Goal: Task Accomplishment & Management: Complete application form

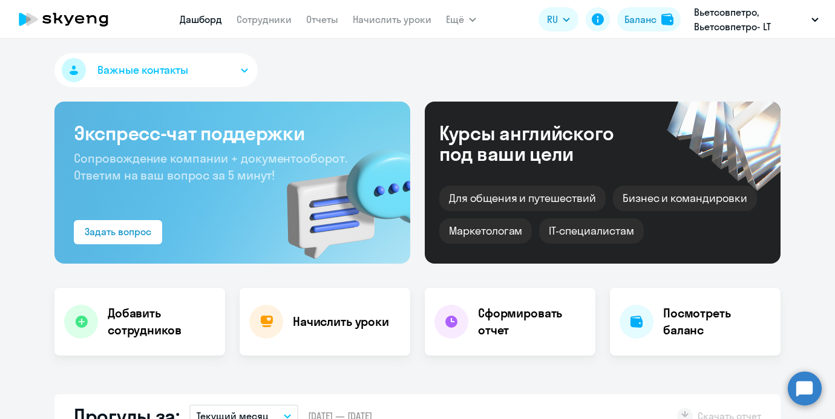
select select "30"
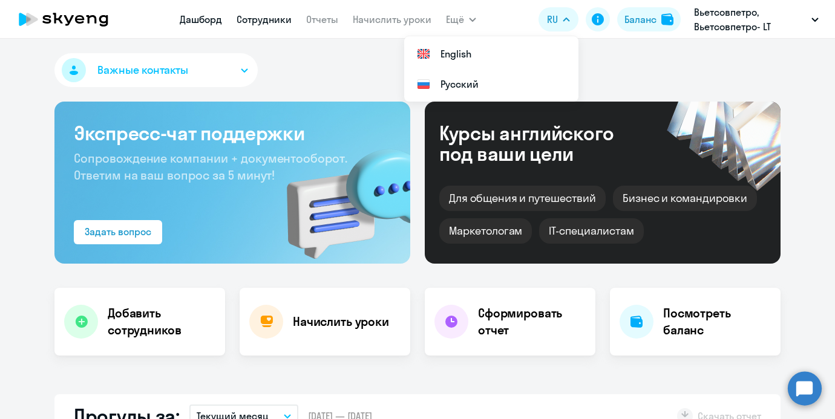
click at [278, 15] on link "Сотрудники" at bounding box center [264, 19] width 55 height 12
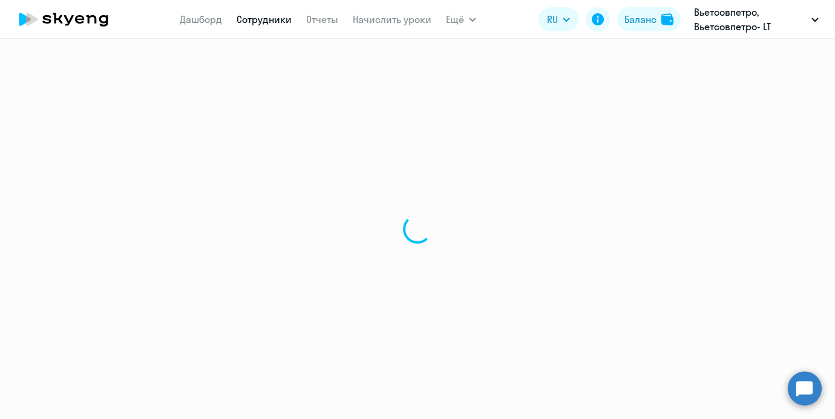
select select "30"
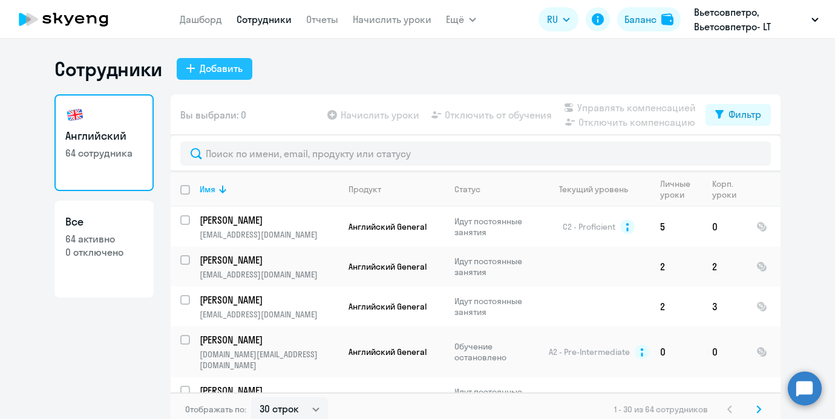
click at [230, 64] on div "Добавить" at bounding box center [221, 68] width 43 height 15
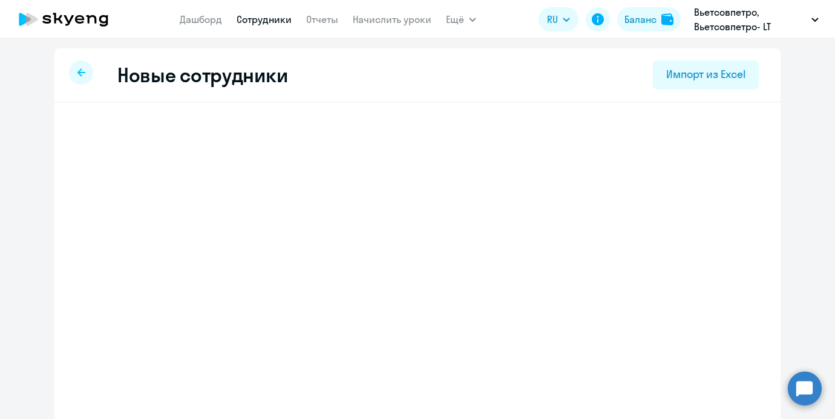
select select "english_adult_not_native_speaker"
select select "3"
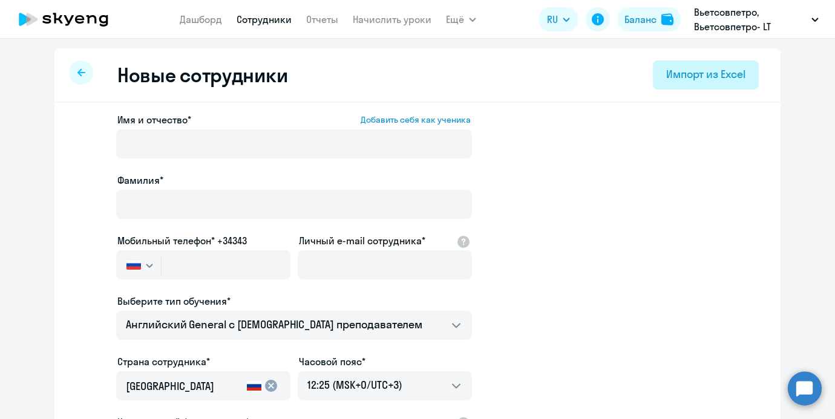
click at [691, 77] on div "Импорт из Excel" at bounding box center [705, 75] width 79 height 16
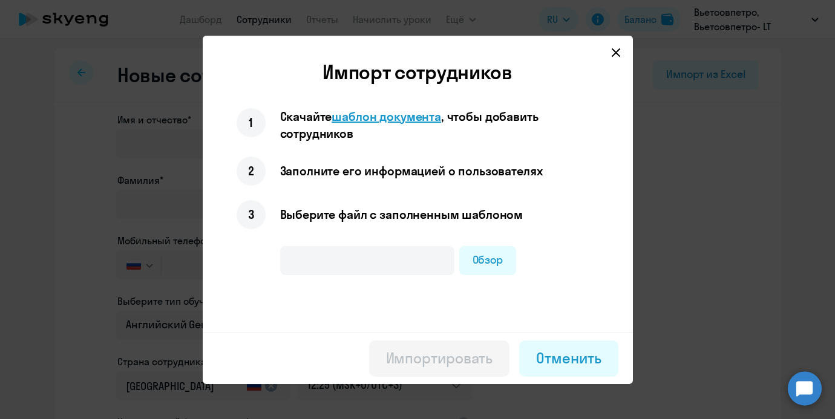
click at [428, 117] on span "шаблон документа" at bounding box center [385, 116] width 109 height 15
click at [503, 287] on div "Обзор" at bounding box center [418, 267] width 362 height 46
click at [498, 264] on label "Обзор" at bounding box center [487, 260] width 57 height 29
click at [0, 0] on input "Обзор" at bounding box center [0, 0] width 0 height 0
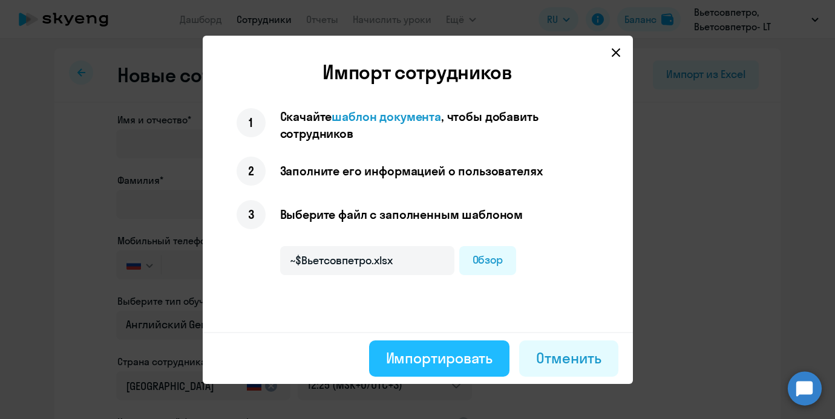
click at [422, 348] on div "Импортировать" at bounding box center [439, 357] width 107 height 19
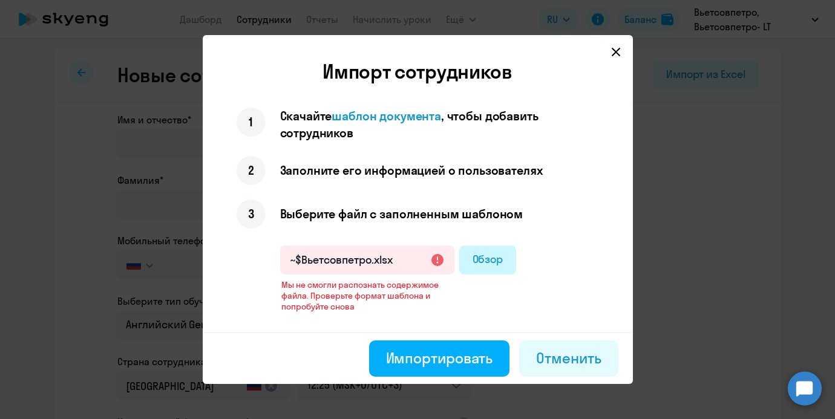
click at [477, 264] on label "Обзор" at bounding box center [487, 260] width 57 height 29
click at [0, 0] on input "Обзор" at bounding box center [0, 0] width 0 height 0
type input "Вьетсовпетро.xlsx"
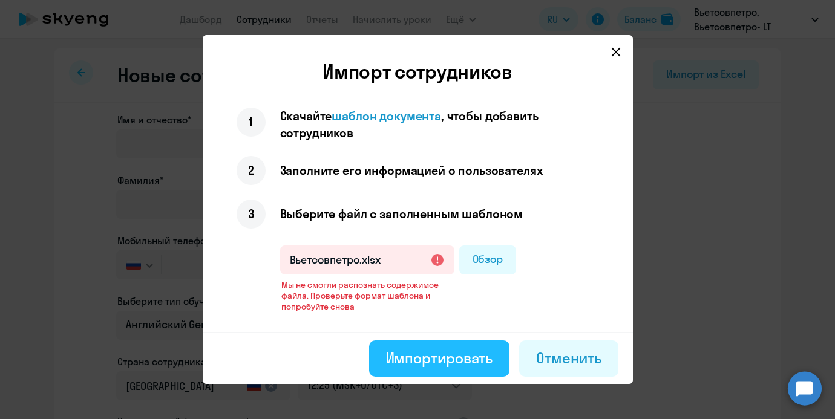
click at [379, 352] on button "Импортировать" at bounding box center [439, 359] width 141 height 36
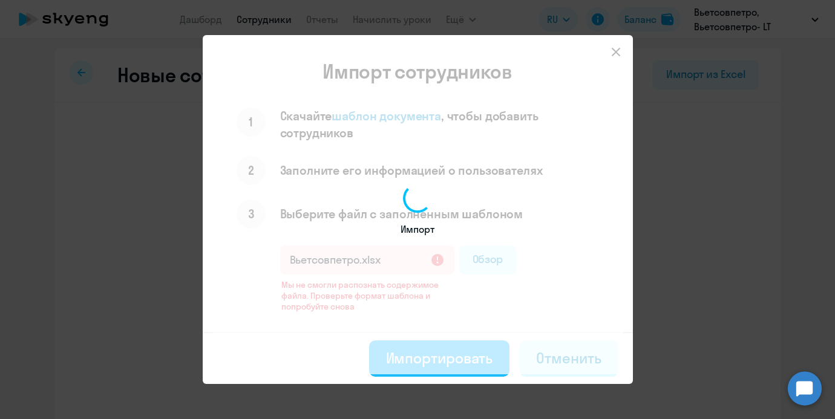
select select "english_adult_not_native_speaker"
select select "7"
select select "english_adult_not_native_speaker"
select select "7"
select select "english_adult_not_native_speaker"
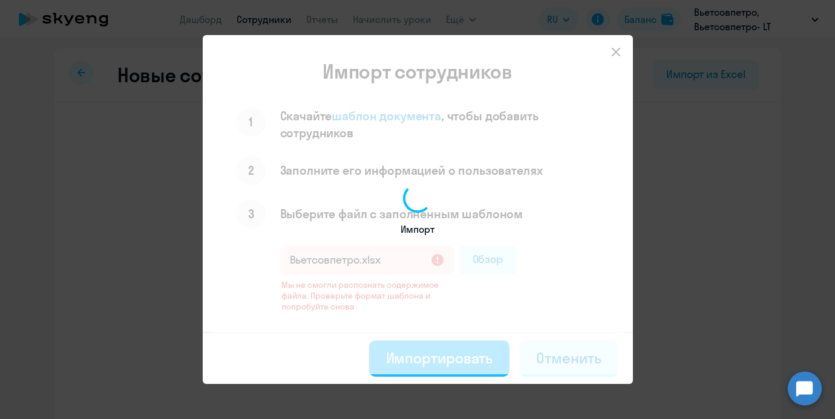
select select "7"
select select "english_adult_not_native_speaker"
select select "7"
select select "english_adult_not_native_speaker"
select select "7"
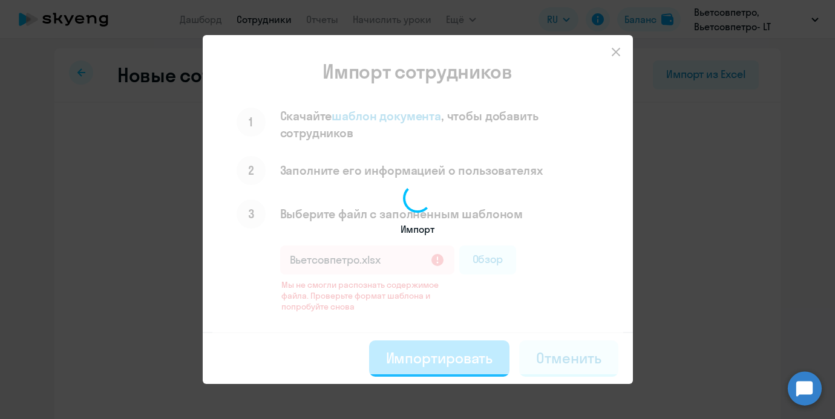
select select "english_adult_not_native_speaker"
select select "7"
select select "english_adult_not_native_speaker"
select select "7"
select select "english_adult_not_native_speaker"
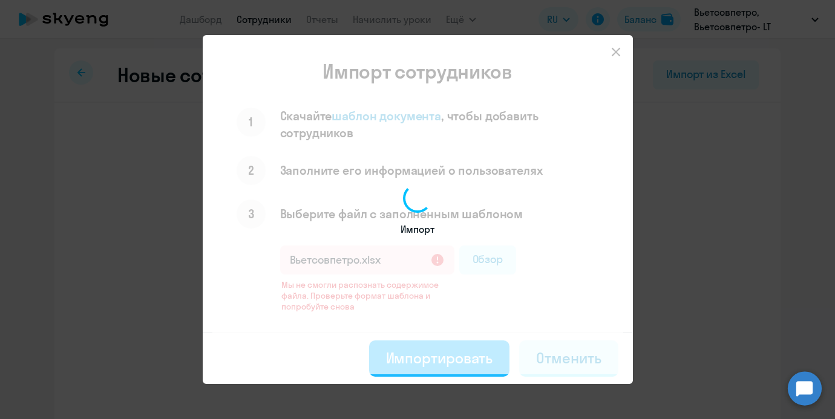
select select "7"
select select "english_adult_not_native_speaker"
select select "7"
select select "english_adult_not_native_speaker"
select select "7"
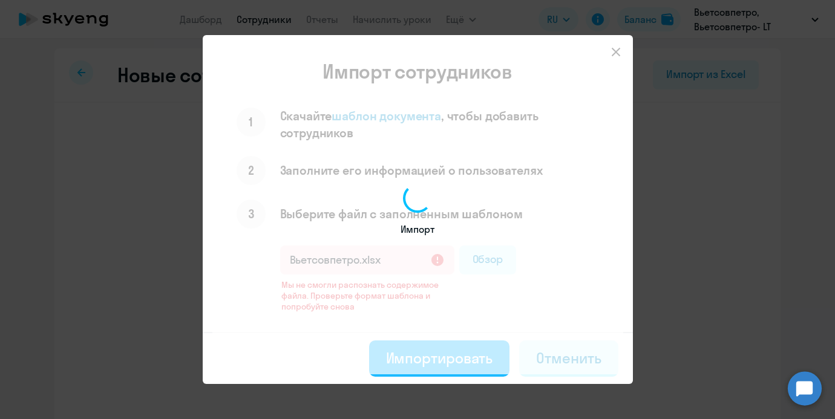
select select "english_adult_not_native_speaker"
select select "7"
select select "english_adult_not_native_speaker"
select select "7"
select select "english_adult_not_native_speaker"
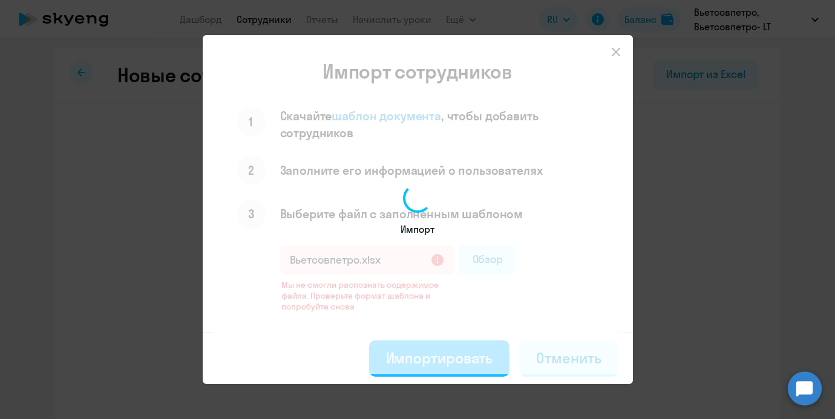
select select "7"
select select "english_adult_not_native_speaker"
select select "7"
select select "english_adult_not_native_speaker"
select select "7"
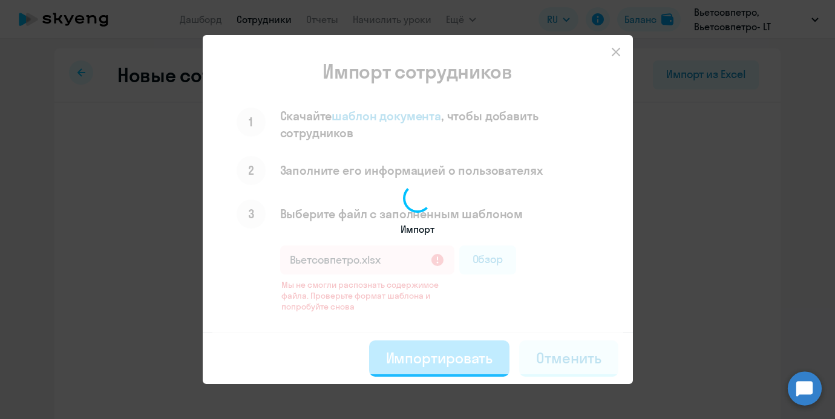
select select "english_adult_not_native_speaker"
select select "7"
select select "english_adult_not_native_speaker"
select select "7"
select select "english_adult_not_native_speaker"
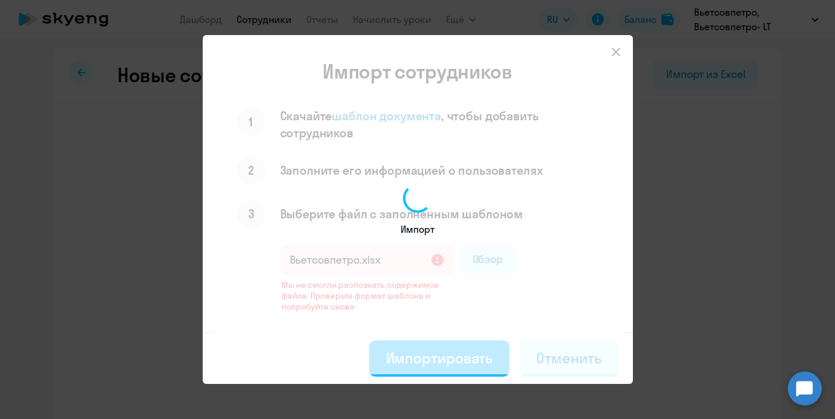
select select "7"
select select "english_adult_not_native_speaker"
select select "7"
select select "english_adult_not_native_speaker"
select select "7"
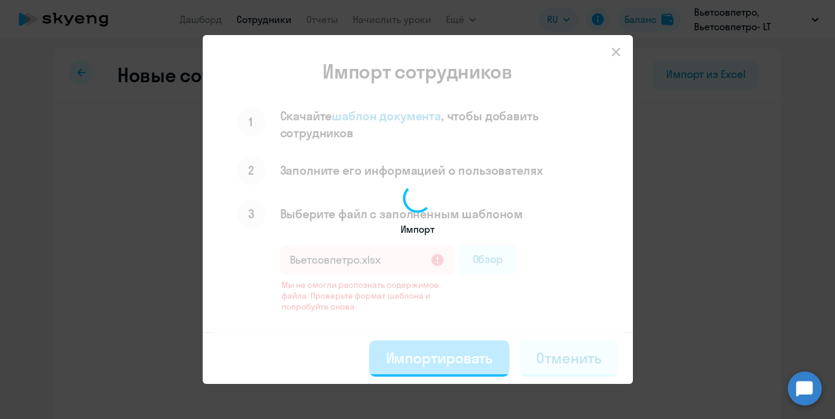
select select "english_adult_not_native_speaker"
select select "7"
select select "english_adult_not_native_speaker"
select select "7"
select select "english_adult_not_native_speaker"
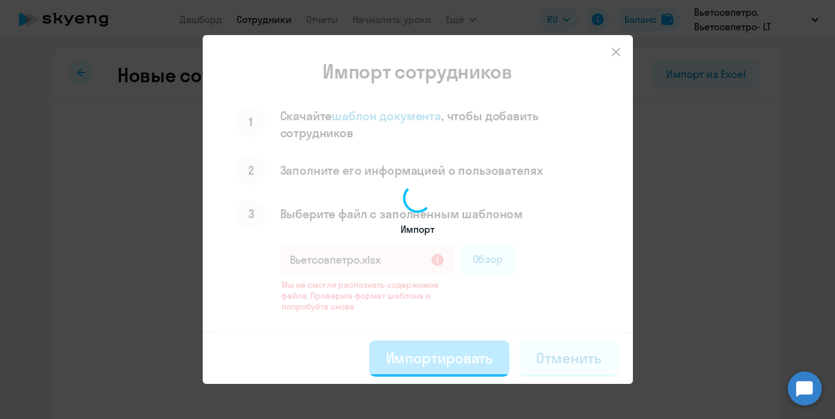
select select "7"
select select "english_adult_not_native_speaker"
select select "7"
select select "english_adult_not_native_speaker"
select select "7"
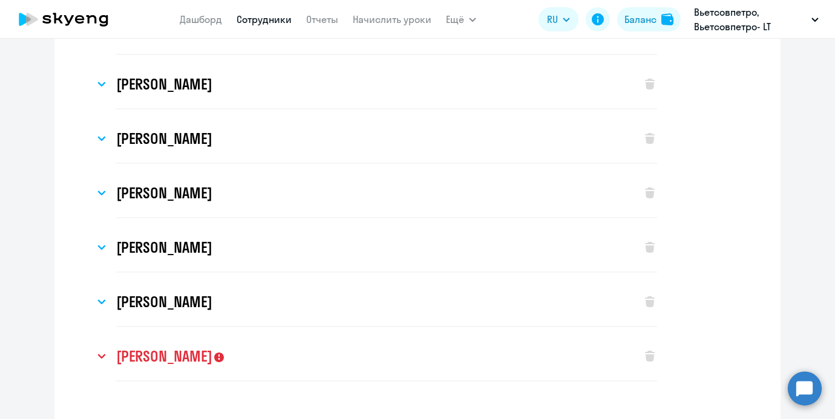
scroll to position [1145, 0]
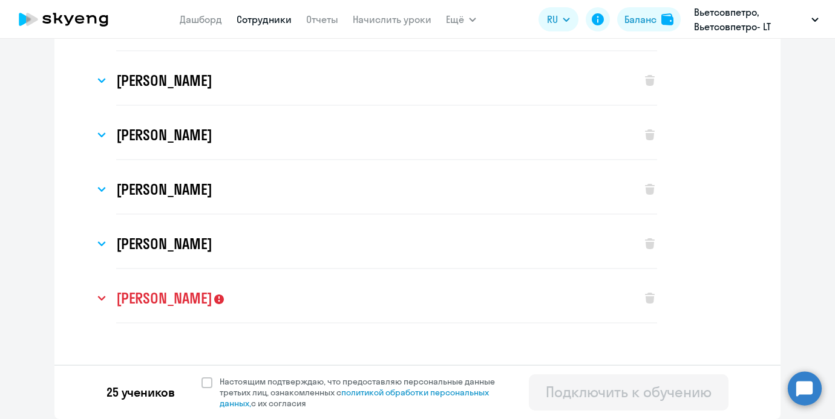
click at [212, 304] on h3 "[PERSON_NAME]" at bounding box center [164, 298] width 96 height 19
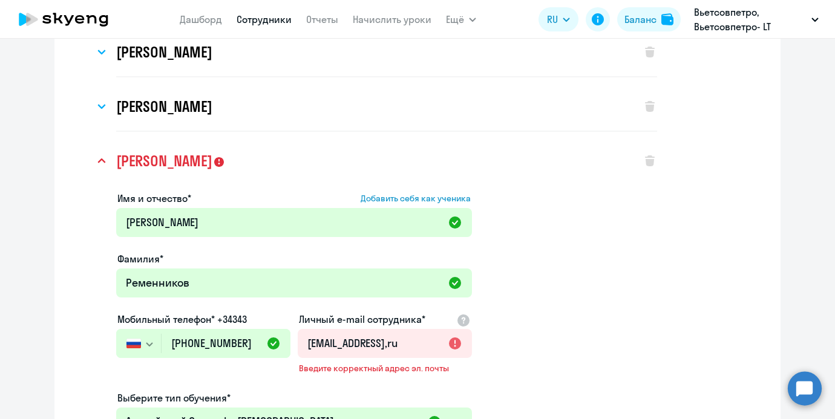
scroll to position [1439, 0]
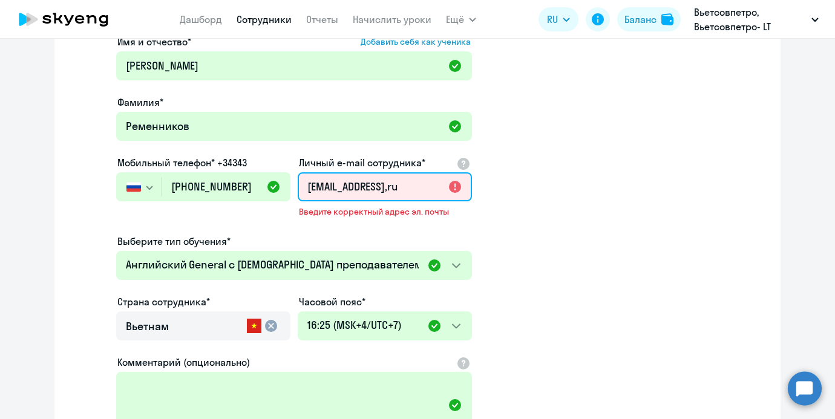
click at [387, 187] on input "[EMAIL_ADDRESS],ru" at bounding box center [385, 186] width 174 height 29
click at [419, 183] on input "[EMAIL_ADDRESS],ru" at bounding box center [385, 186] width 174 height 29
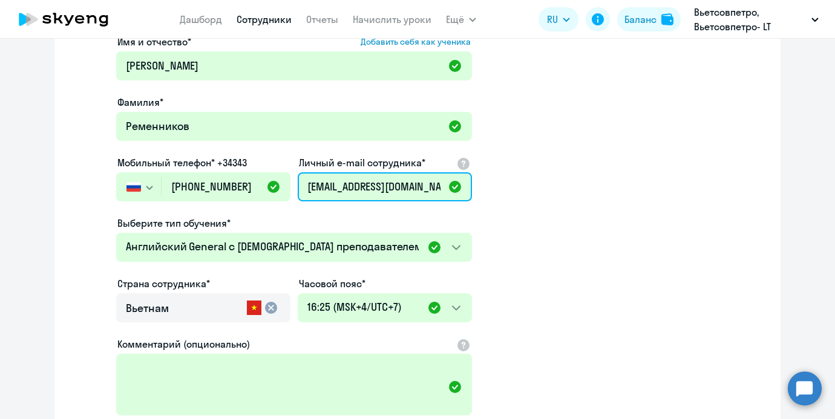
scroll to position [1601, 0]
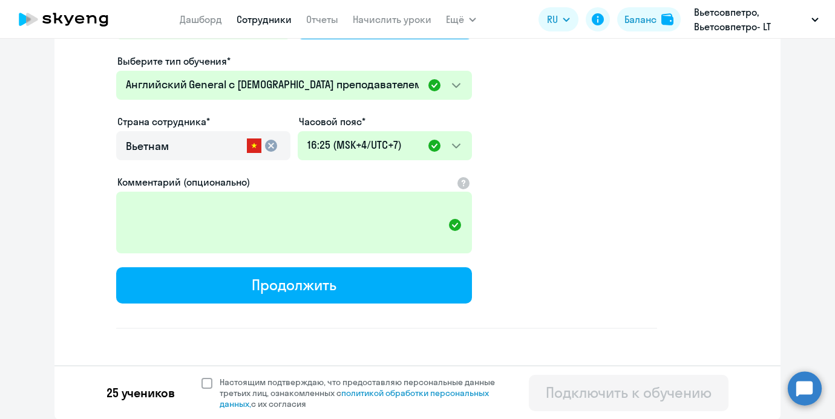
type input "[EMAIL_ADDRESS][DOMAIN_NAME]"
click at [203, 380] on span at bounding box center [206, 383] width 11 height 11
click at [201, 377] on input "Настоящим подтверждаю, что предоставляю персональные данные третьих лиц, ознако…" at bounding box center [201, 376] width 1 height 1
checkbox input "true"
click at [587, 282] on app-new-student-form "Имя и отчество* Добавить себя как ученика [PERSON_NAME]* Ременников Мобильный т…" at bounding box center [386, 100] width 541 height 457
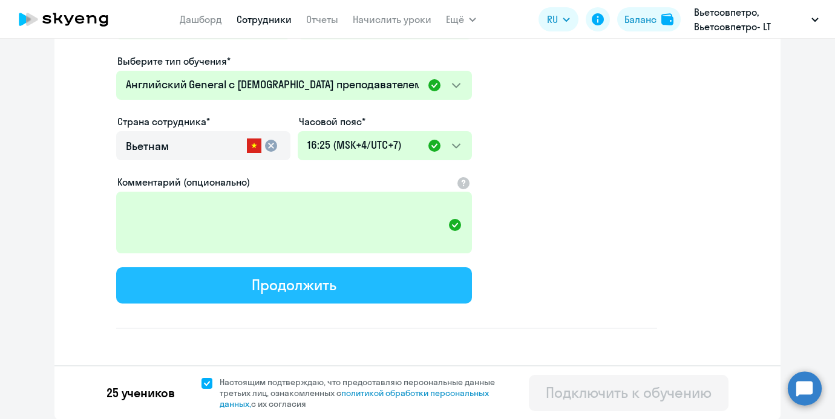
click at [431, 282] on button "Продолжить" at bounding box center [294, 285] width 356 height 36
select select "english_adult_not_native_speaker"
select select "7"
select select "english_adult_not_native_speaker"
select select "7"
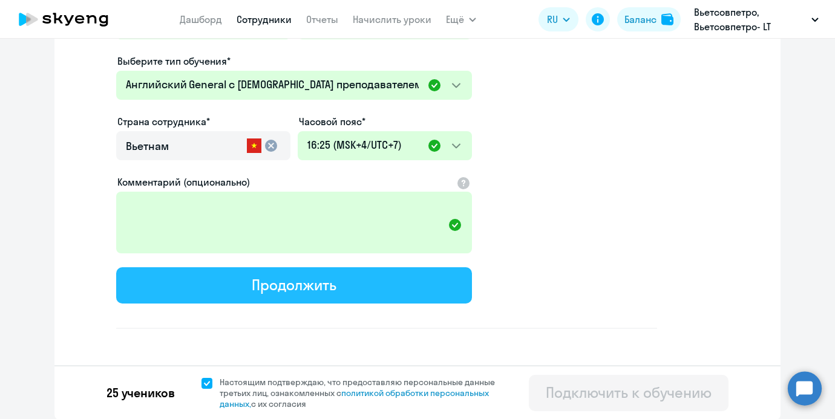
select select "english_adult_not_native_speaker"
select select "7"
select select "english_adult_not_native_speaker"
select select "7"
select select "english_adult_not_native_speaker"
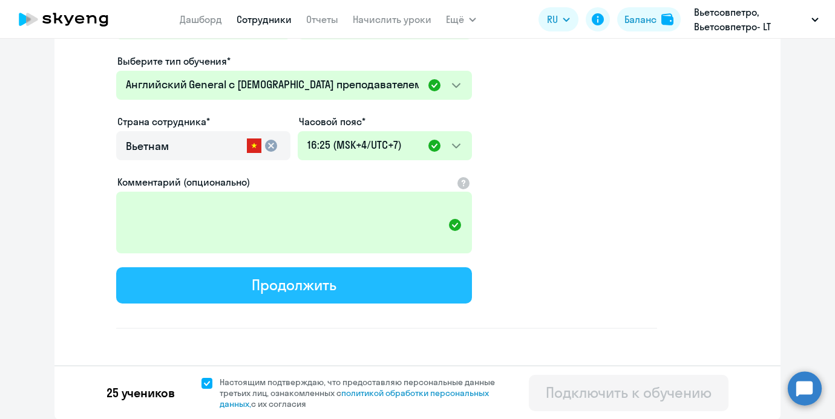
select select "7"
select select "english_adult_not_native_speaker"
select select "7"
select select "english_adult_not_native_speaker"
select select "7"
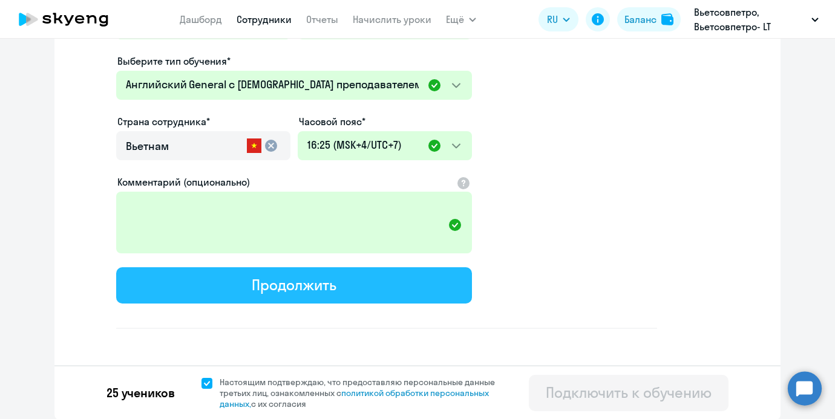
select select "english_adult_not_native_speaker"
select select "7"
select select "english_adult_not_native_speaker"
select select "7"
select select "english_adult_not_native_speaker"
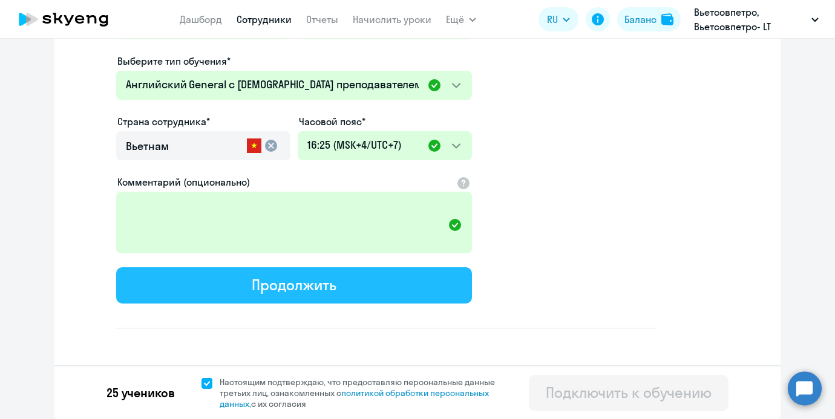
select select "7"
select select "english_adult_not_native_speaker"
select select "7"
select select "english_adult_not_native_speaker"
select select "7"
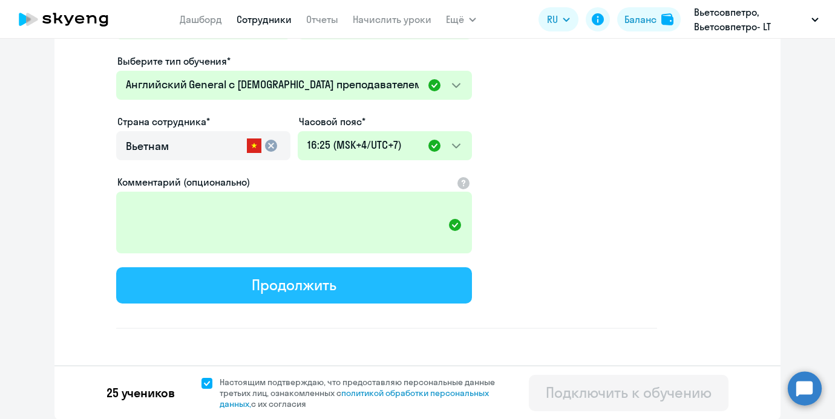
select select "english_adult_not_native_speaker"
select select "7"
select select "english_adult_not_native_speaker"
select select "7"
select select "english_adult_not_native_speaker"
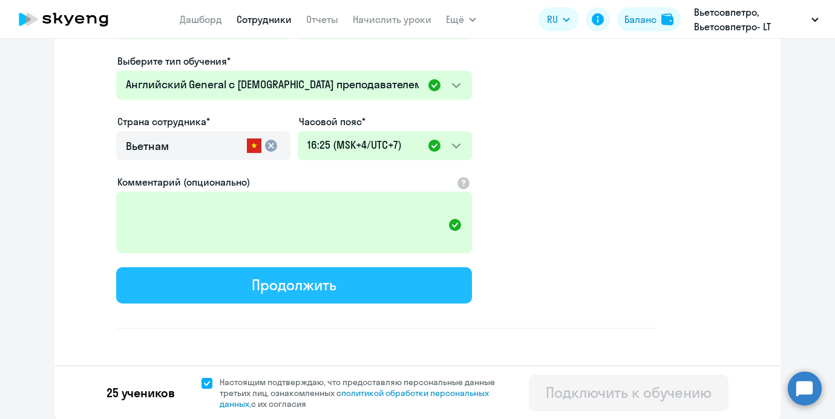
select select "7"
select select "english_adult_not_native_speaker"
select select "7"
select select "english_adult_not_native_speaker"
select select "7"
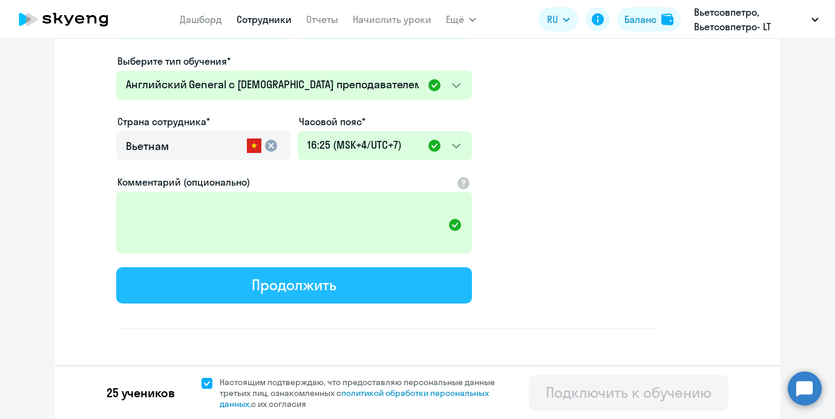
select select "english_adult_not_native_speaker"
select select "7"
select select "english_adult_not_native_speaker"
select select "7"
select select "english_adult_not_native_speaker"
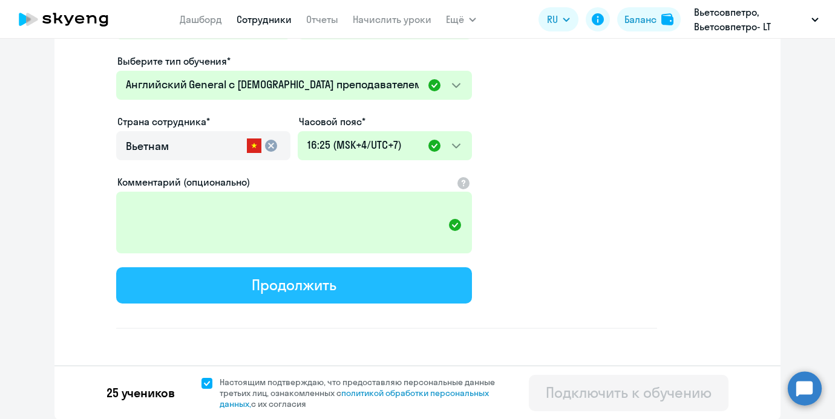
select select "7"
select select "english_adult_not_native_speaker"
select select "7"
select select "english_adult_not_native_speaker"
select select "7"
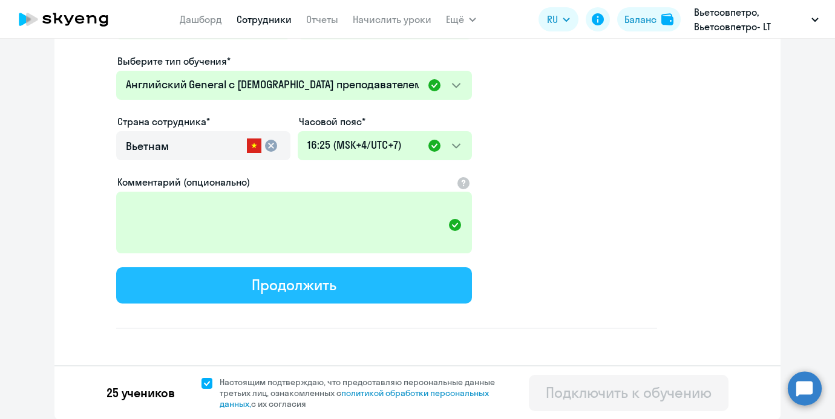
select select "english_adult_not_native_speaker"
select select "7"
select select "english_adult_not_native_speaker"
select select "7"
select select "english_adult_not_native_speaker"
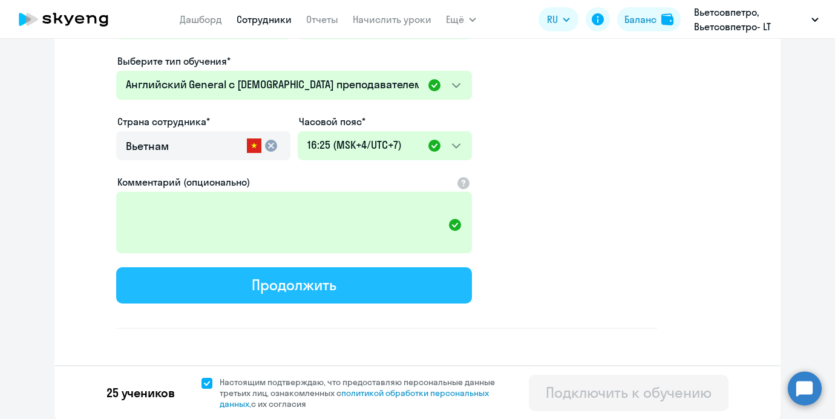
select select "7"
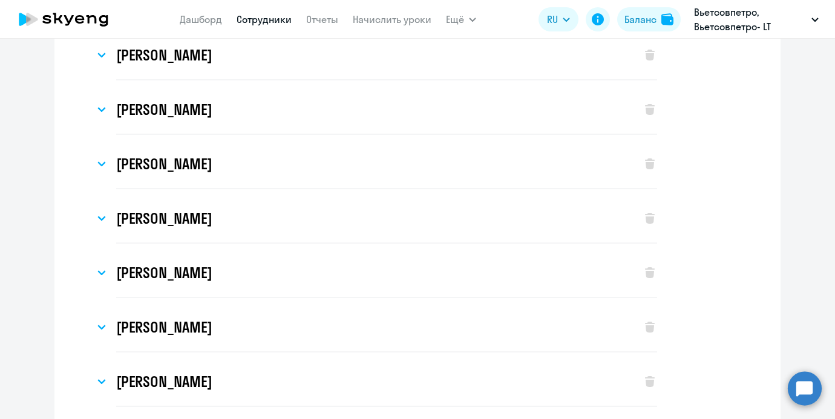
scroll to position [1145, 0]
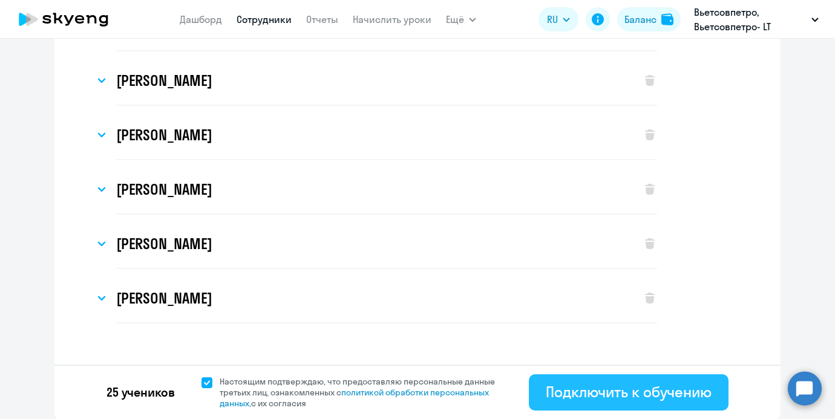
click at [547, 387] on div "Подключить к обучению" at bounding box center [629, 391] width 166 height 19
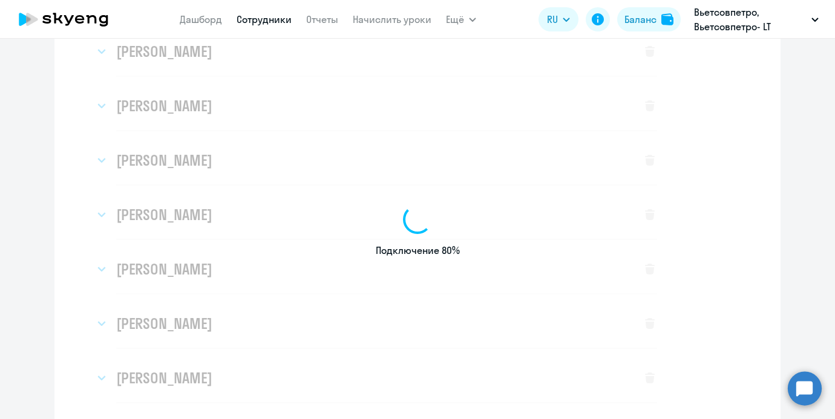
scroll to position [631, 0]
select select "english_adult_not_native_speaker"
select select "7"
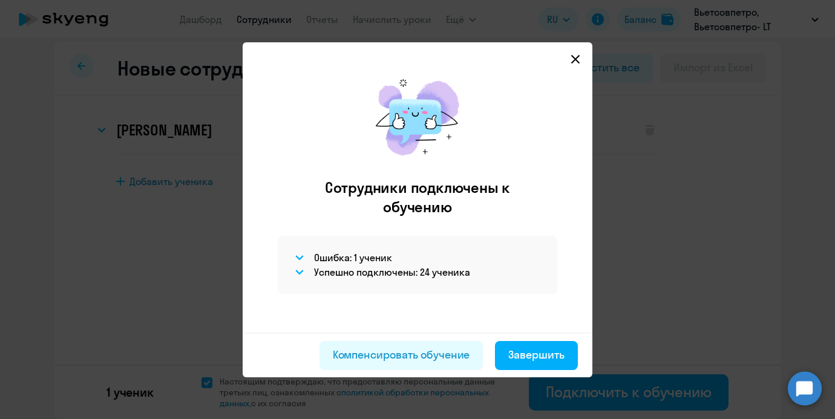
scroll to position [6, 0]
click at [330, 254] on h4 "Ошибка: 1 ученик" at bounding box center [353, 257] width 78 height 13
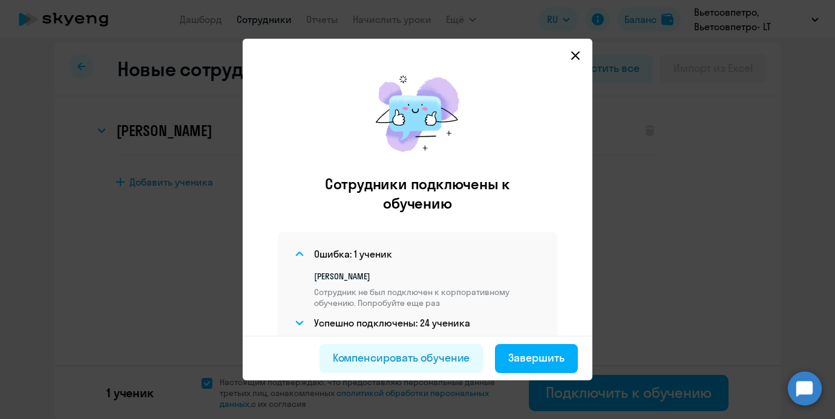
scroll to position [48, 0]
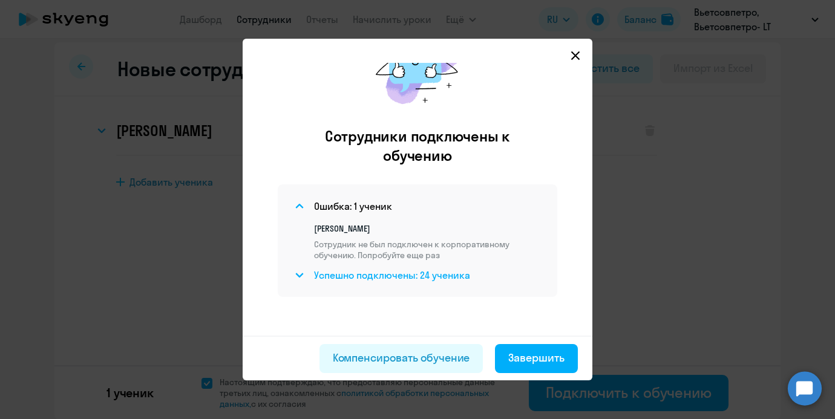
click at [309, 278] on div "Успешно подключены: 24 ученика" at bounding box center [417, 275] width 250 height 15
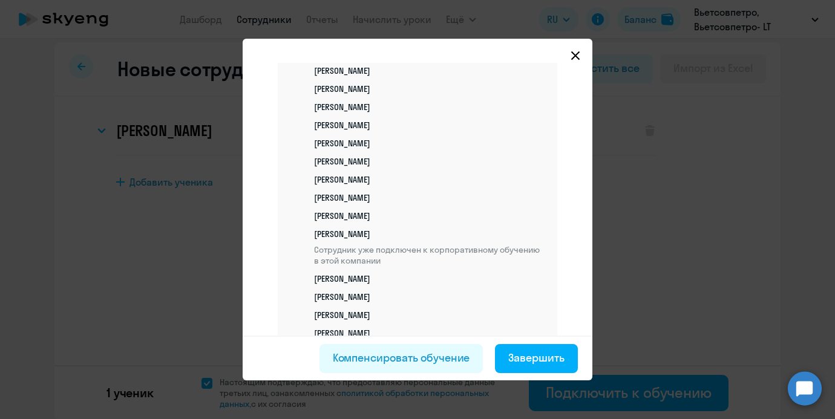
scroll to position [295, 0]
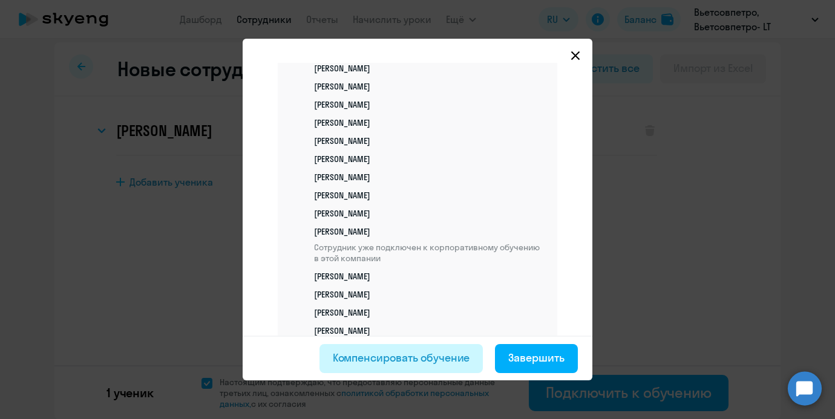
click at [362, 362] on div "Компенсировать обучение" at bounding box center [401, 358] width 137 height 16
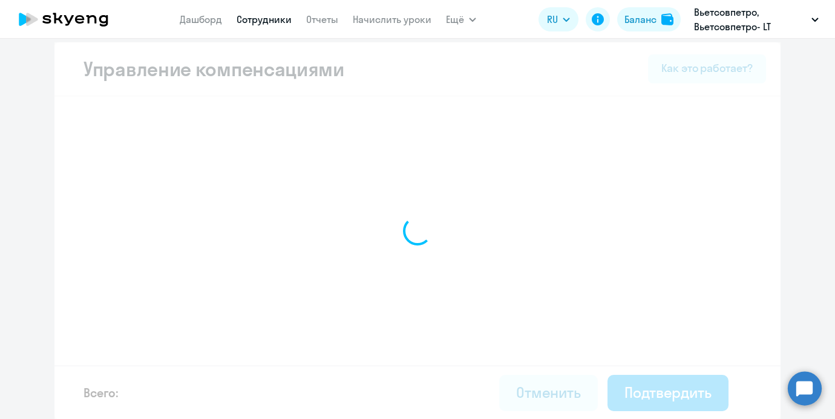
select select "MONTHLY"
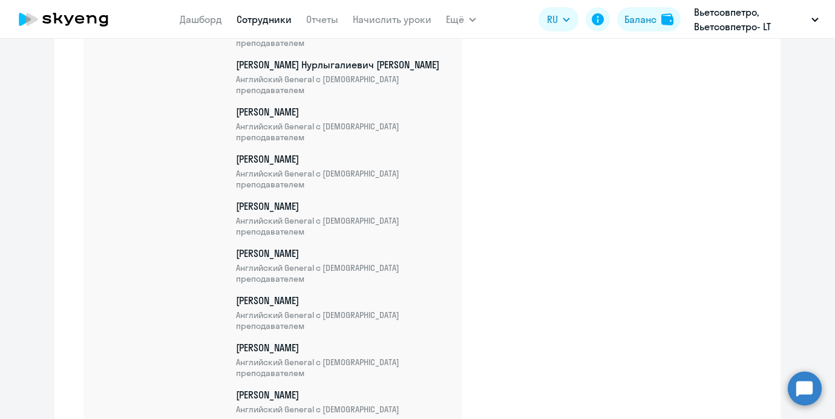
scroll to position [4181, 0]
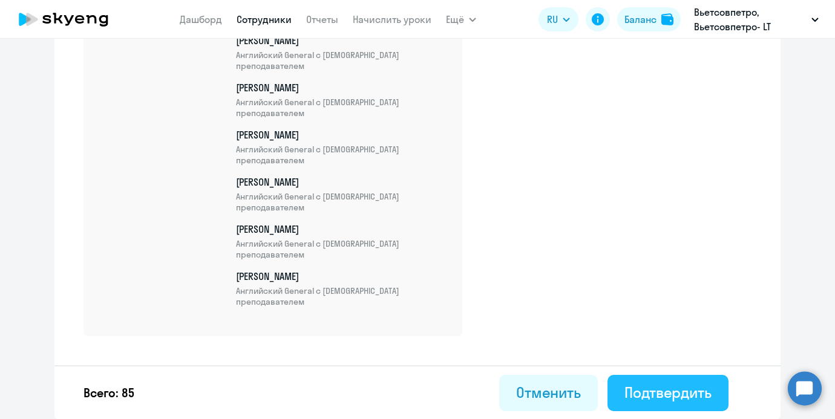
click at [654, 384] on div "Подтвердить" at bounding box center [667, 392] width 87 height 19
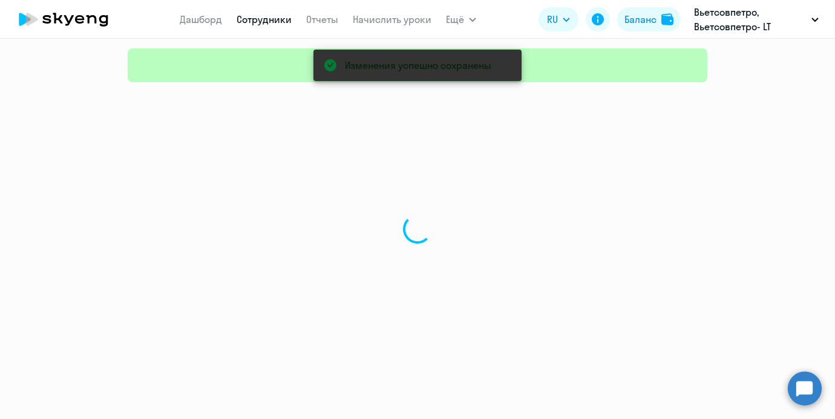
select select "30"
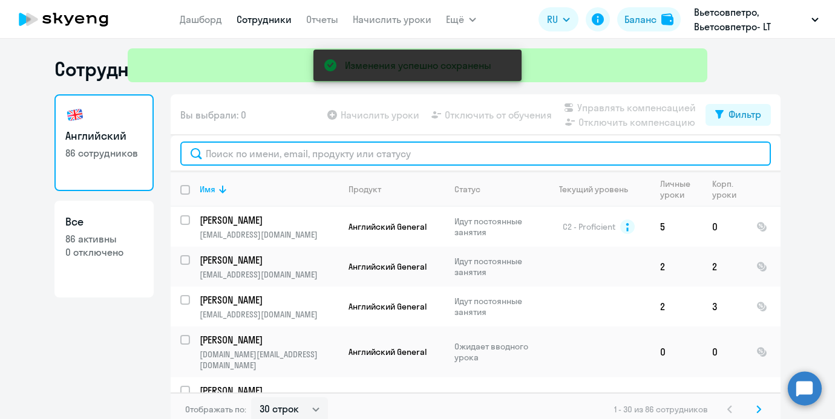
click at [352, 152] on input "text" at bounding box center [475, 154] width 590 height 24
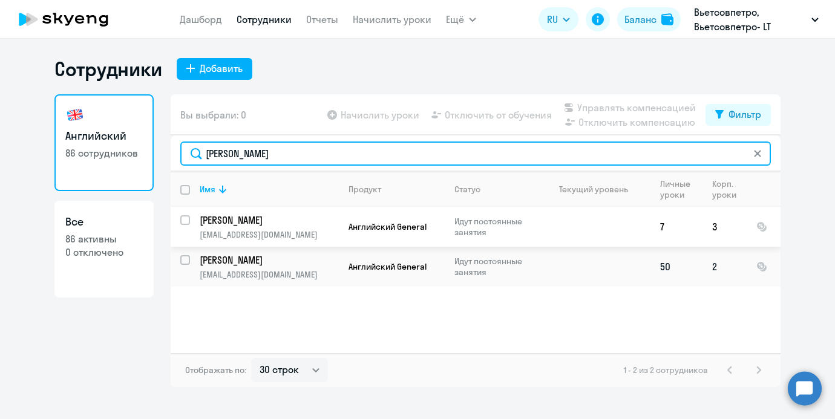
type input "[PERSON_NAME]"
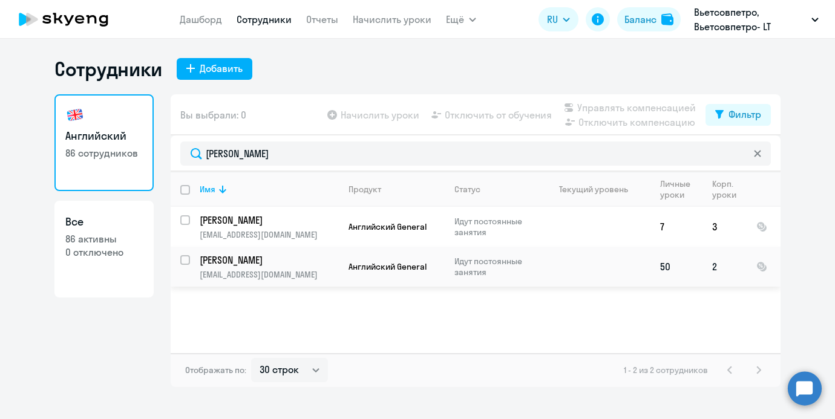
click at [286, 268] on td "[PERSON_NAME] [EMAIL_ADDRESS][DOMAIN_NAME]" at bounding box center [264, 267] width 149 height 40
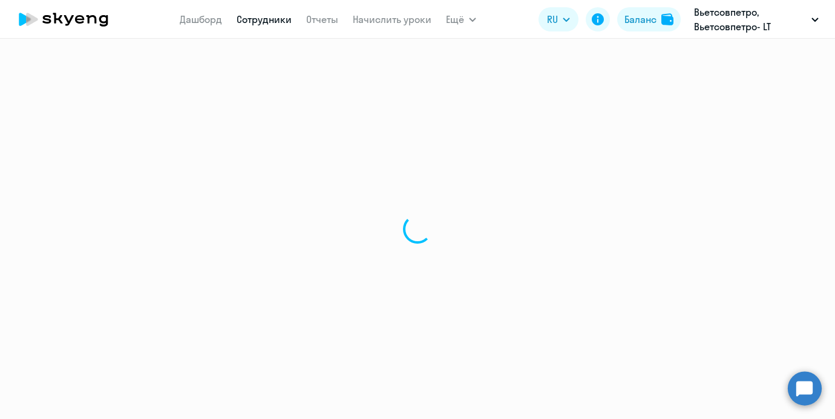
select select "english"
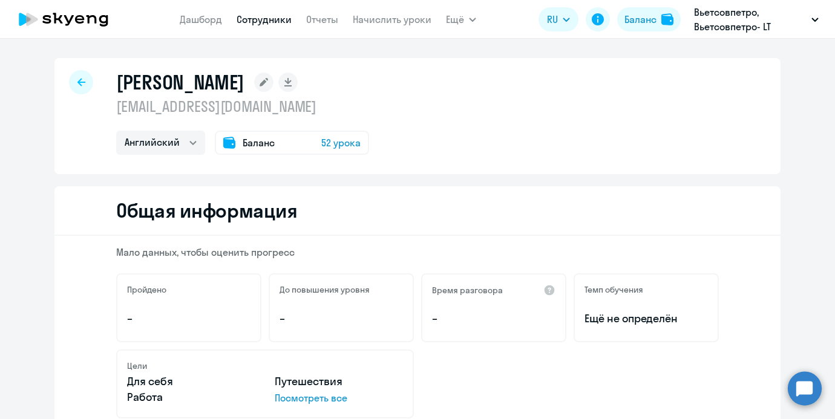
click at [198, 109] on p "[EMAIL_ADDRESS][DOMAIN_NAME]" at bounding box center [242, 106] width 253 height 19
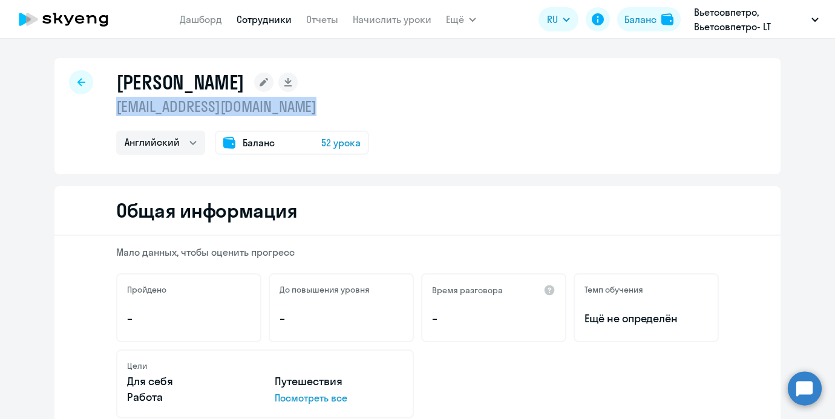
click at [198, 109] on p "[EMAIL_ADDRESS][DOMAIN_NAME]" at bounding box center [242, 106] width 253 height 19
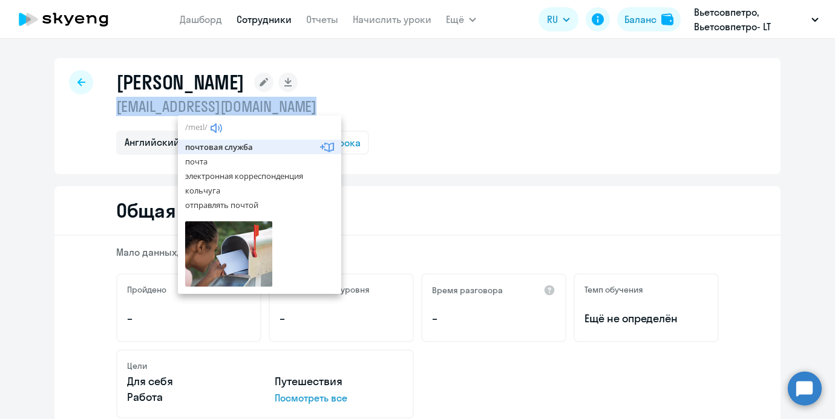
copy p "[EMAIL_ADDRESS][DOMAIN_NAME]"
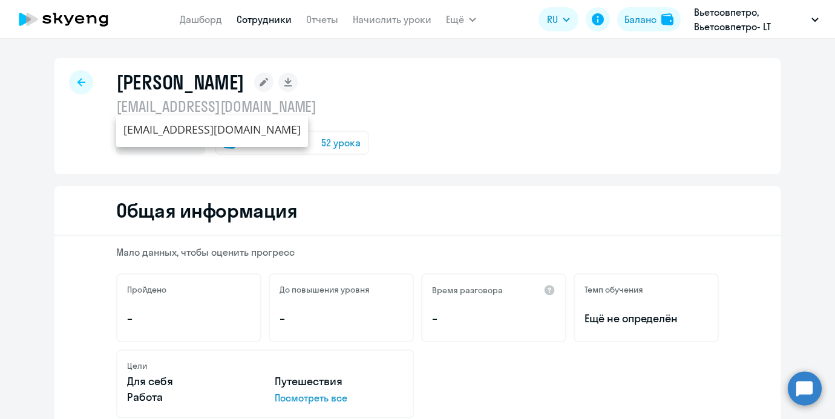
click at [271, 18] on link "Сотрудники" at bounding box center [264, 19] width 55 height 12
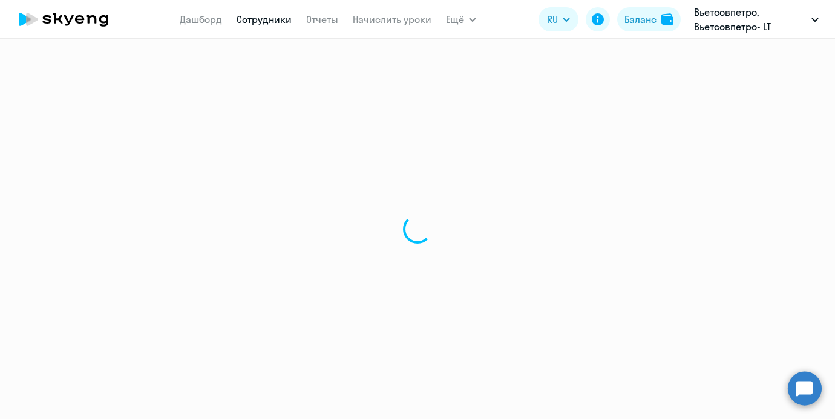
select select "30"
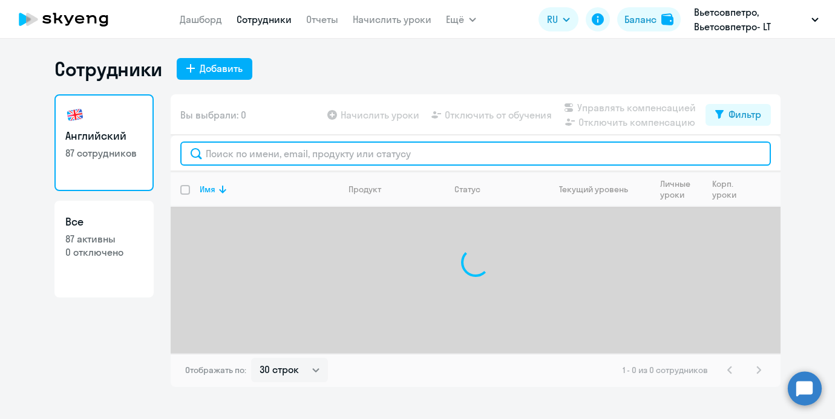
click at [257, 144] on input "text" at bounding box center [475, 154] width 590 height 24
paste input "[PERSON_NAME]"
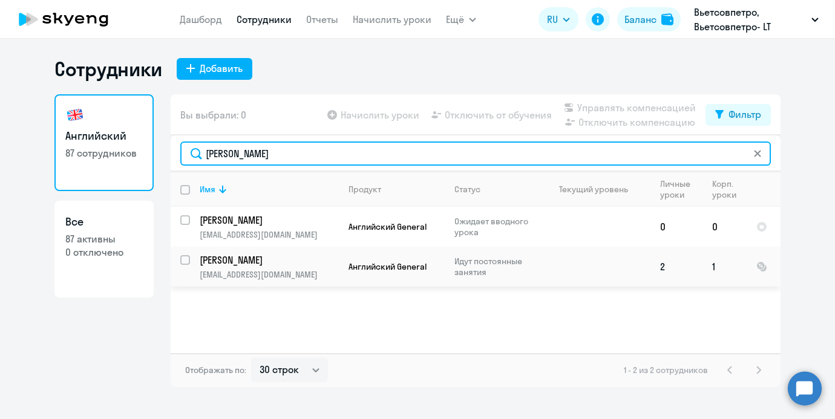
type input "[PERSON_NAME]"
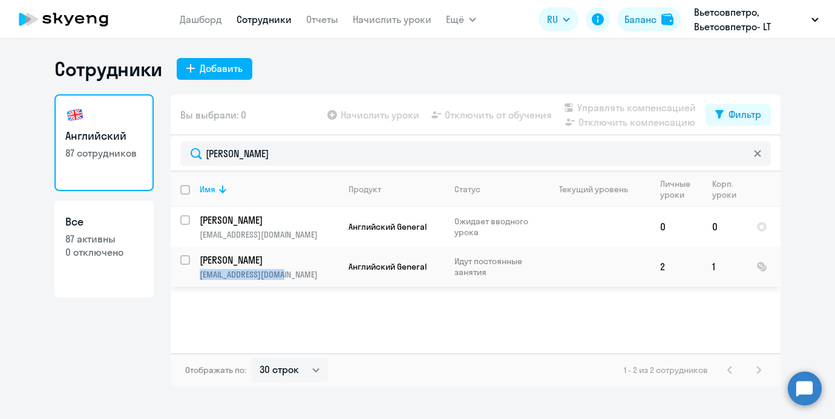
copy p "[EMAIL_ADDRESS][DOMAIN_NAME]"
drag, startPoint x: 299, startPoint y: 275, endPoint x: 200, endPoint y: 275, distance: 99.2
click at [200, 275] on p "[EMAIL_ADDRESS][DOMAIN_NAME]" at bounding box center [269, 274] width 139 height 11
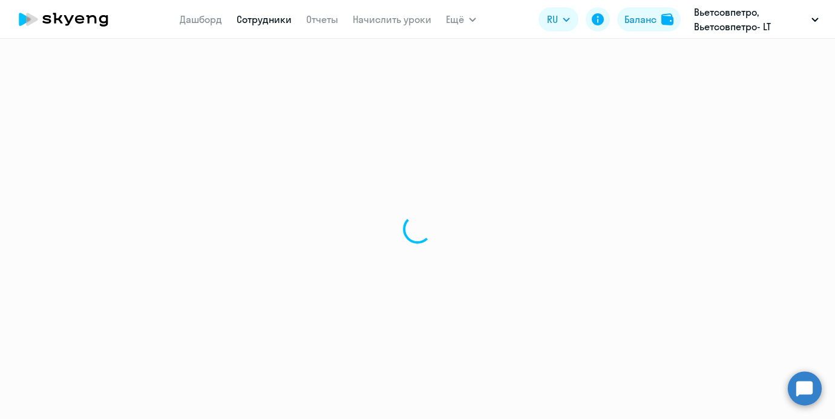
select select "english"
